Goal: Navigation & Orientation: Understand site structure

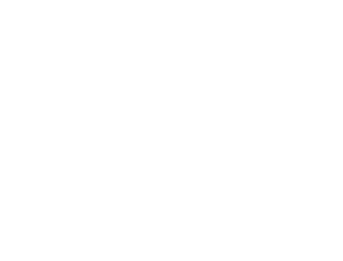
scroll to position [160, 0]
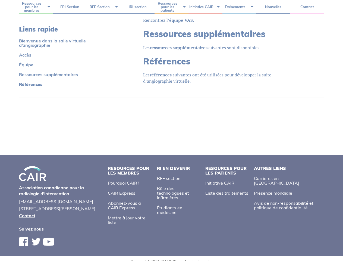
scroll to position [708, 0]
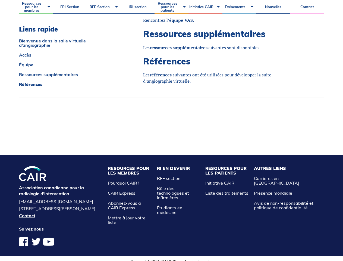
click at [131, 169] on li "Resources pour les Membres Pourquoi CAIR? CAIR Express Abonnez-vous à CAIR Expr…" at bounding box center [129, 195] width 49 height 59
click at [227, 169] on li "Resources pour les Patients Initiative CAIR Liste des traitements" at bounding box center [226, 195] width 49 height 59
click at [271, 167] on li "Autres Liens [PERSON_NAME] en RI Présence mondiale Avis de non-responsabilité e…" at bounding box center [287, 195] width 73 height 59
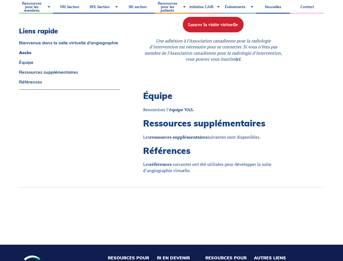
scroll to position [618, 0]
